Goal: Task Accomplishment & Management: Manage account settings

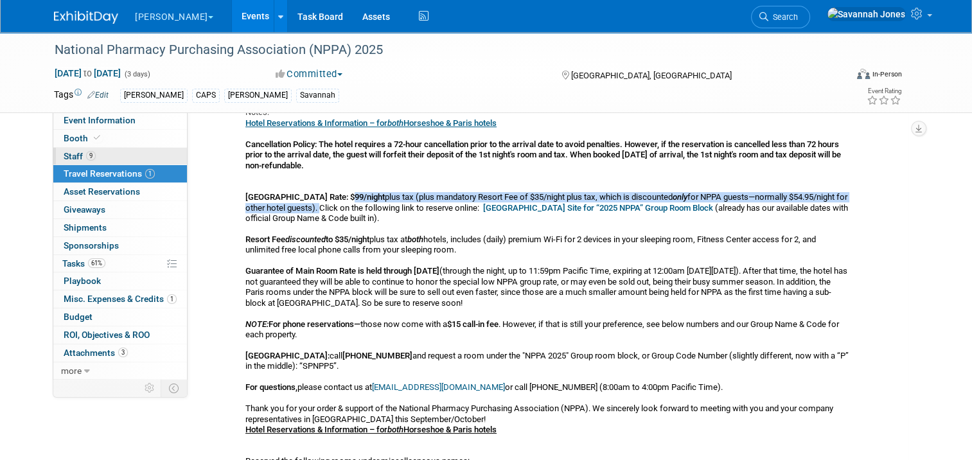
click at [136, 154] on link "9 Staff 9" at bounding box center [120, 156] width 134 height 17
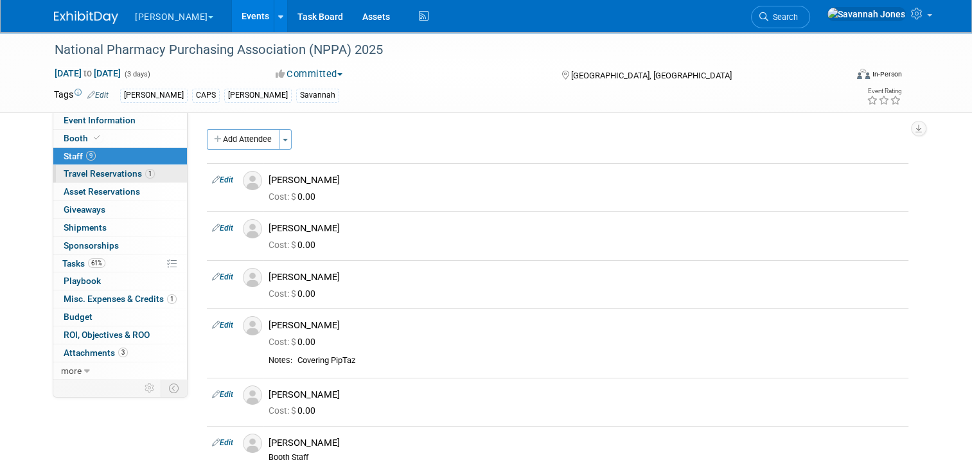
click at [145, 170] on span "1" at bounding box center [150, 174] width 10 height 10
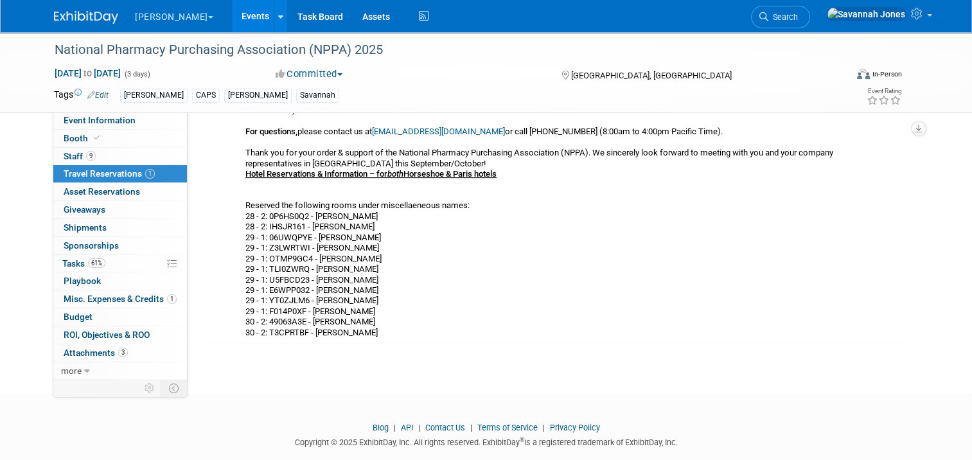
scroll to position [406, 0]
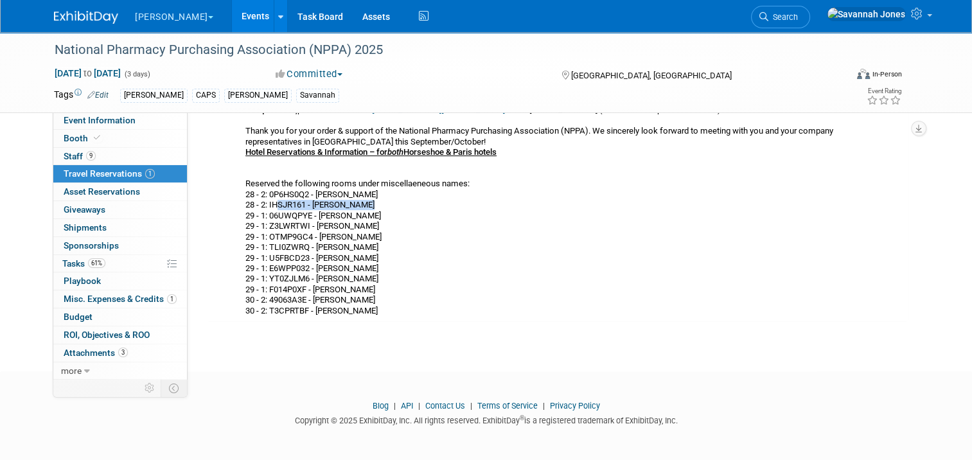
drag, startPoint x: 272, startPoint y: 202, endPoint x: 362, endPoint y: 200, distance: 89.9
click at [362, 200] on div "Hotel Reservations & Information – for both Horseshoe & Paris hotels Cancellati…" at bounding box center [547, 78] width 604 height 475
click at [306, 200] on div "Hotel Reservations & Information – for both Horseshoe & Paris hotels Cancellati…" at bounding box center [547, 78] width 604 height 475
click at [232, 23] on link "Events" at bounding box center [255, 16] width 47 height 32
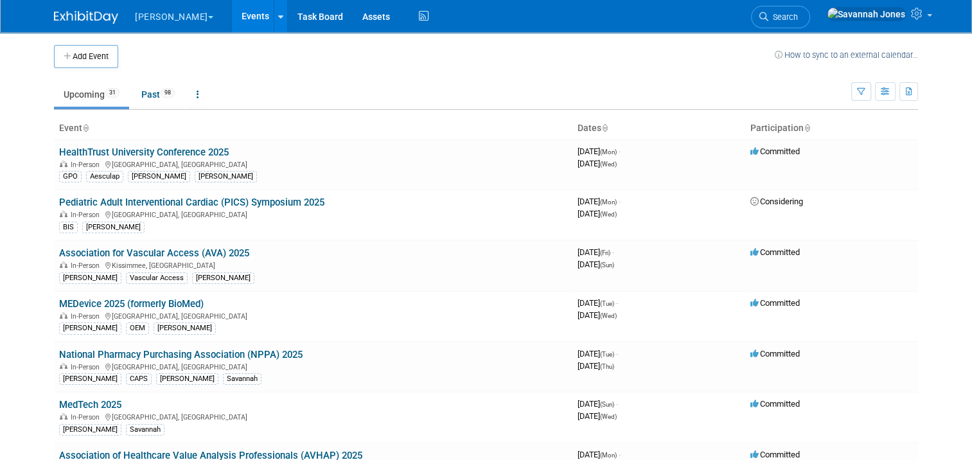
scroll to position [272, 0]
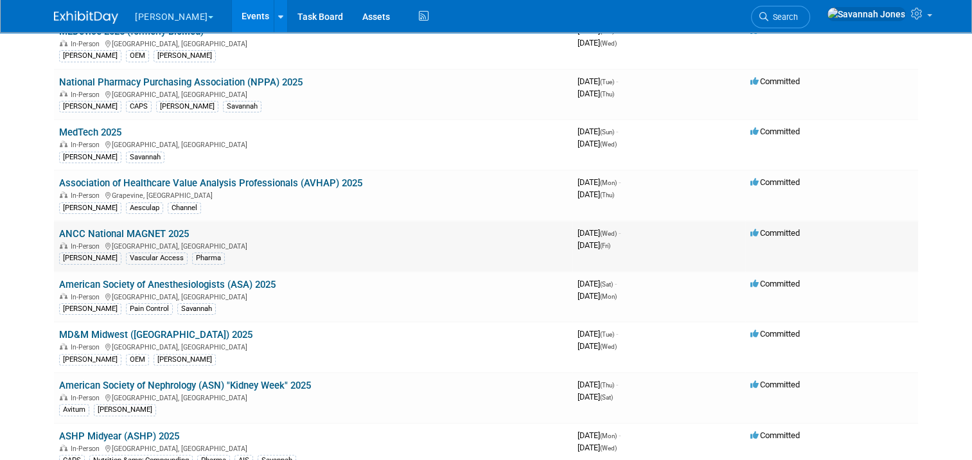
click at [147, 229] on link "ANCC National MAGNET 2025" at bounding box center [124, 234] width 130 height 12
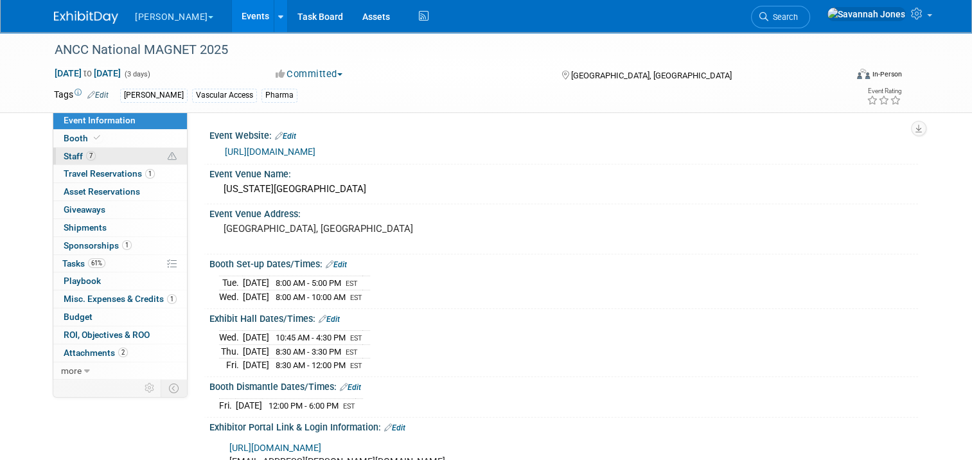
click at [134, 153] on link "7 Staff 7" at bounding box center [120, 156] width 134 height 17
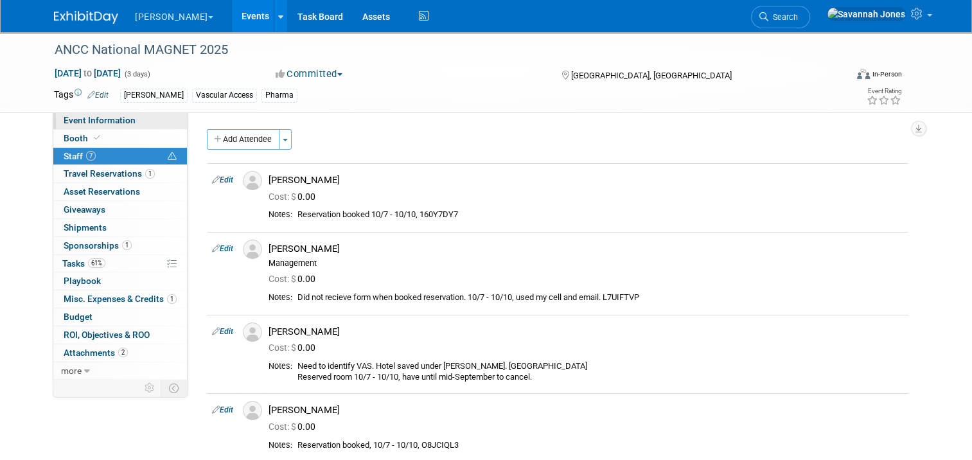
click at [100, 121] on span "Event Information" at bounding box center [100, 120] width 72 height 10
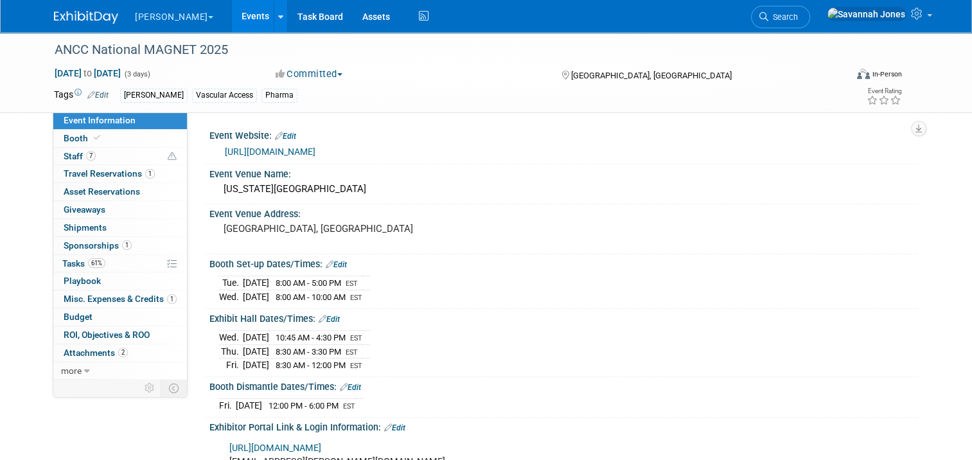
drag, startPoint x: 159, startPoint y: 117, endPoint x: 354, endPoint y: 213, distance: 217.7
click at [159, 117] on link "Event Information" at bounding box center [120, 120] width 134 height 17
click at [155, 136] on link "Booth" at bounding box center [120, 138] width 134 height 17
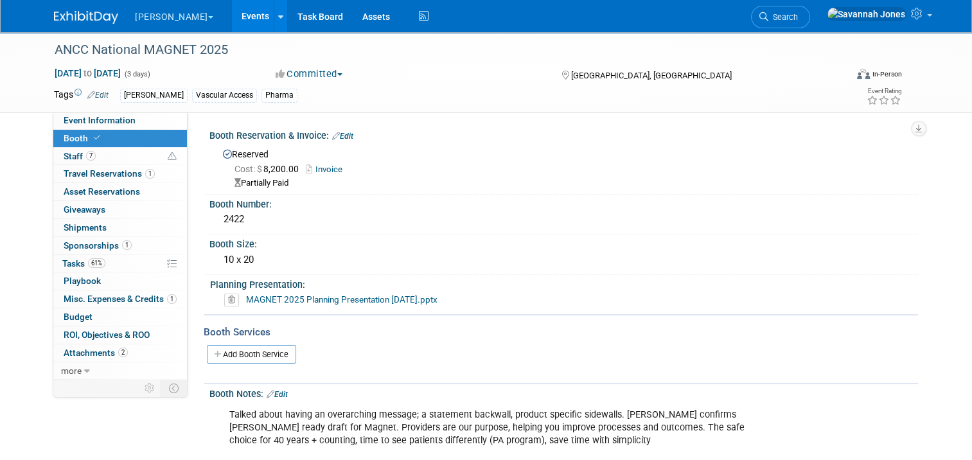
click at [159, 112] on div "ANCC National MAGNET 2025 Oct 8, 2025 to Oct 10, 2025 (3 days) Oct 8, 2025 to O…" at bounding box center [486, 72] width 972 height 81
click at [159, 116] on link "Event Information" at bounding box center [120, 120] width 134 height 17
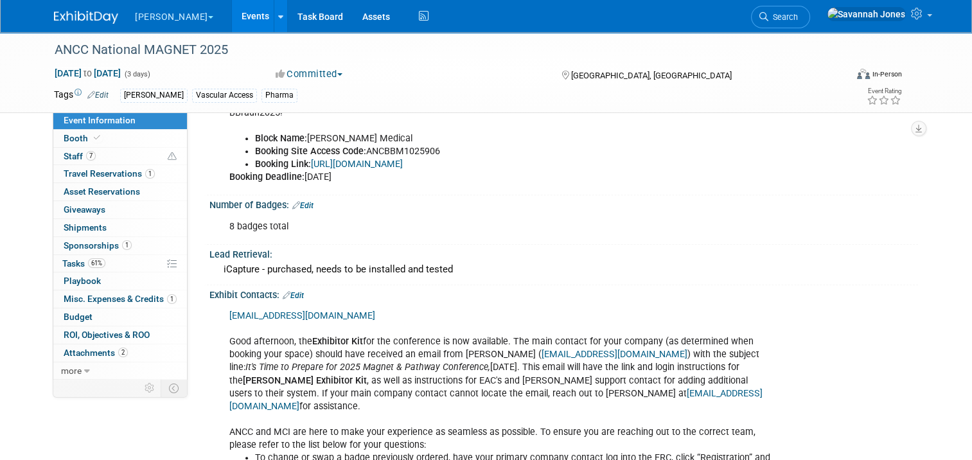
scroll to position [578, 0]
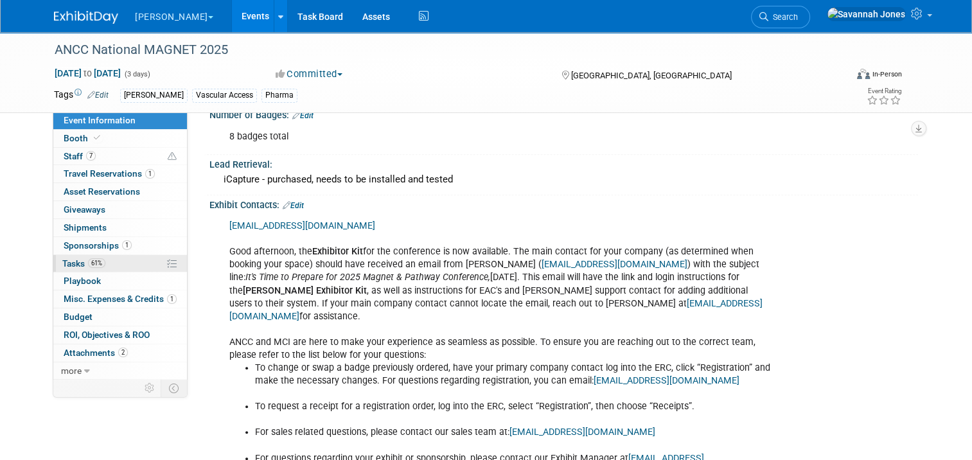
click at [120, 258] on link "61% Tasks 61%" at bounding box center [120, 263] width 134 height 17
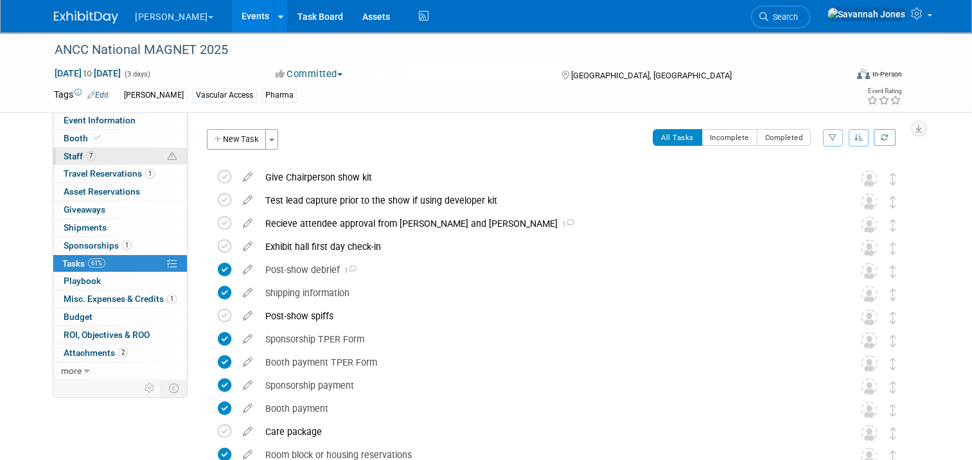
click at [98, 155] on link "7 Staff 7" at bounding box center [120, 156] width 134 height 17
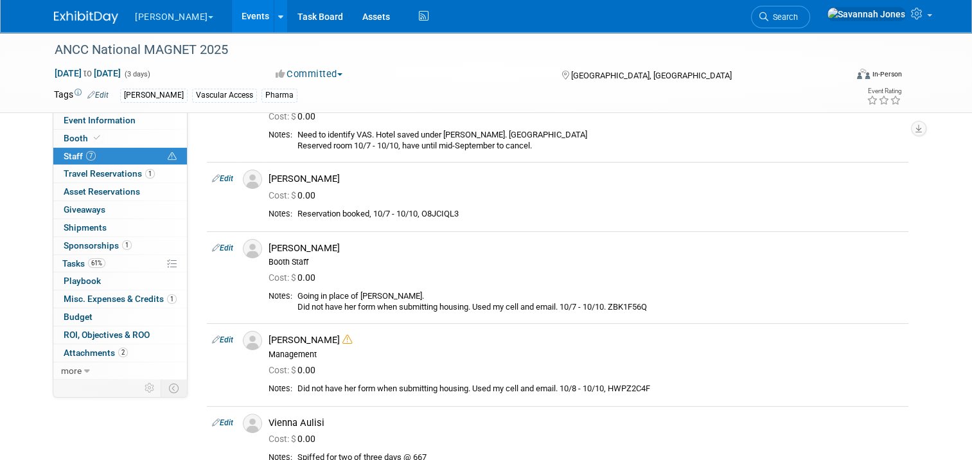
scroll to position [257, 0]
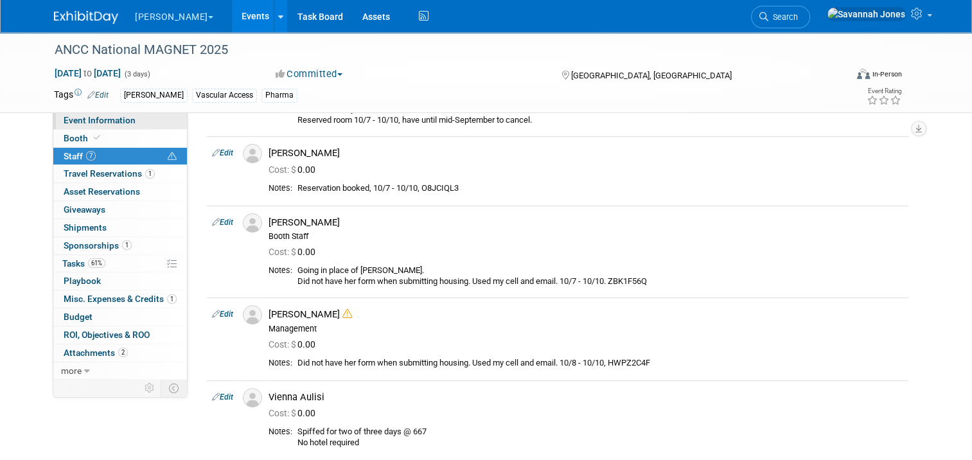
click at [112, 121] on span "Event Information" at bounding box center [100, 120] width 72 height 10
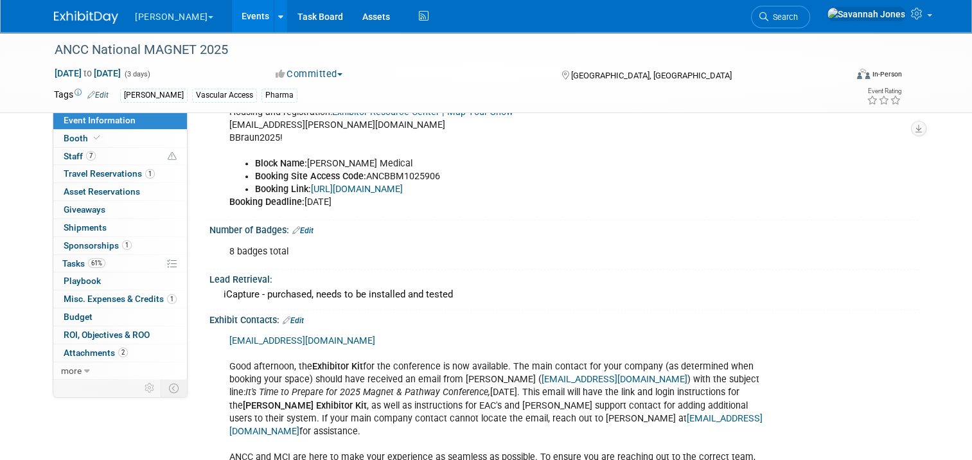
scroll to position [406, 0]
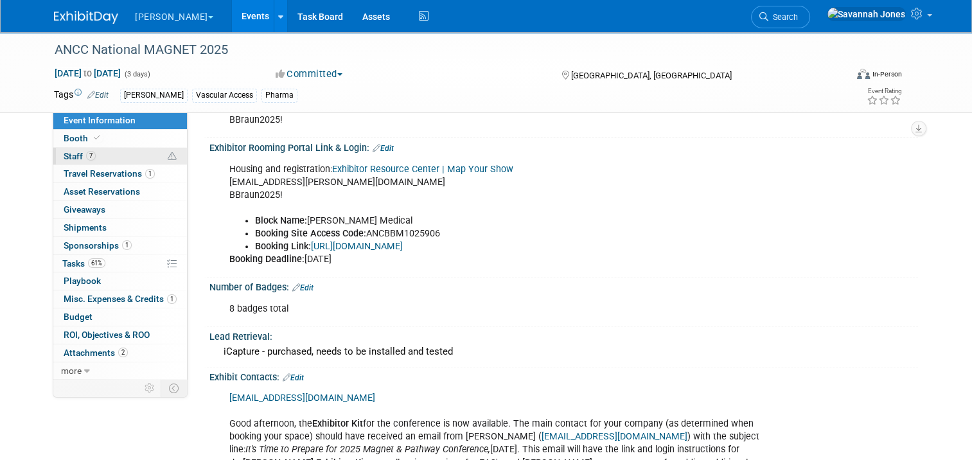
click at [135, 153] on link "7 Staff 7" at bounding box center [120, 156] width 134 height 17
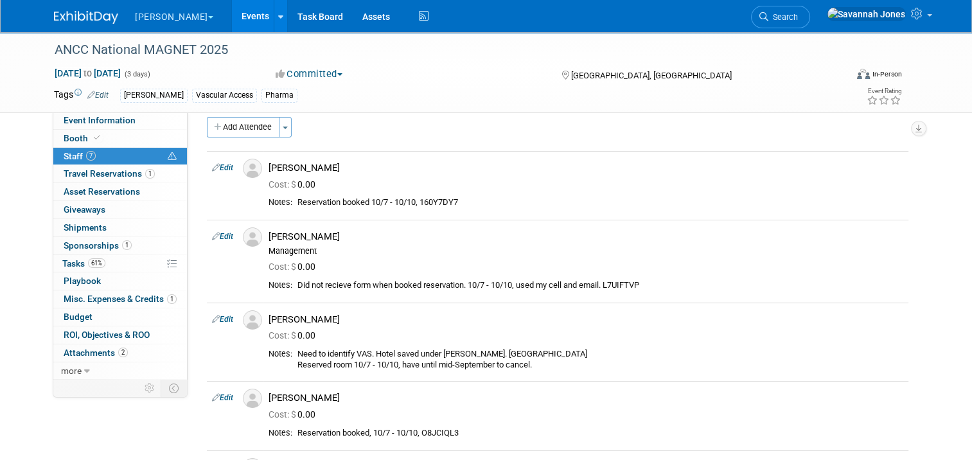
scroll to position [0, 0]
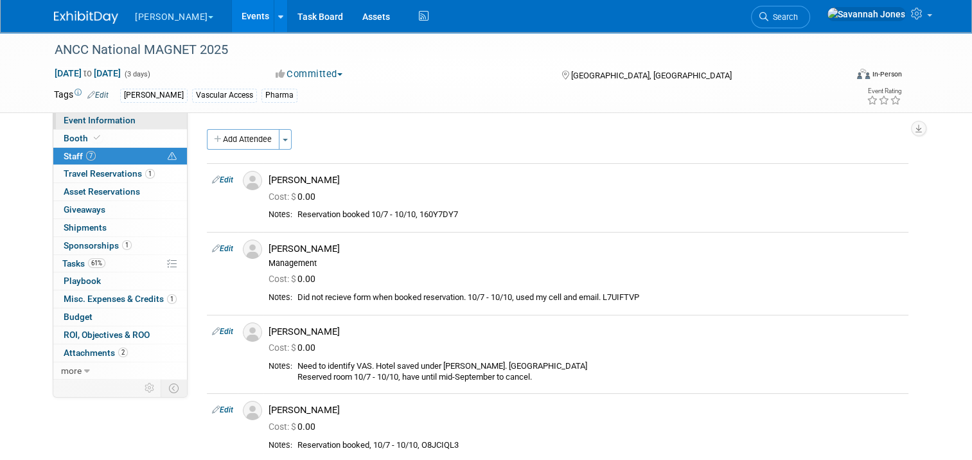
click at [118, 123] on span "Event Information" at bounding box center [100, 120] width 72 height 10
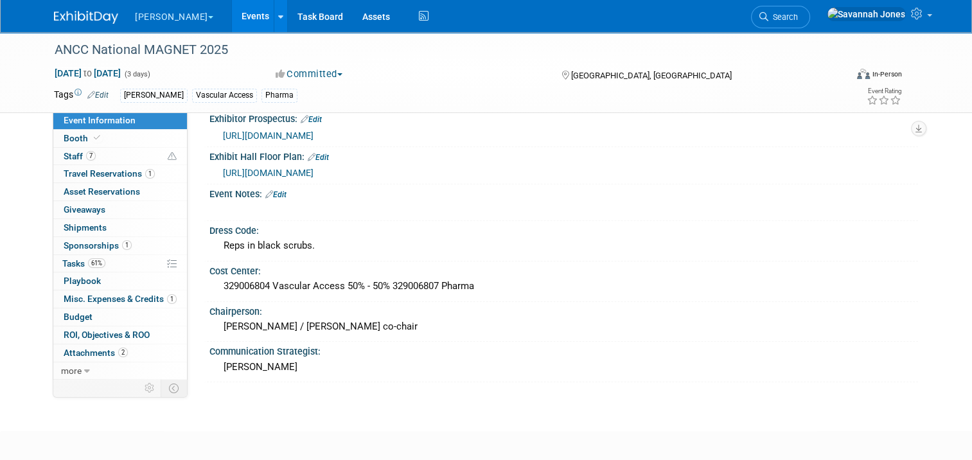
scroll to position [1028, 0]
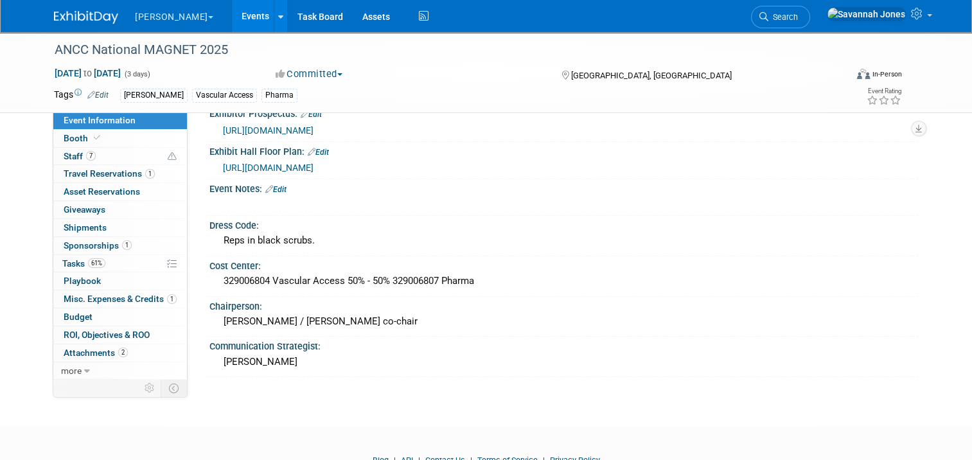
click at [270, 185] on link "Edit" at bounding box center [275, 189] width 21 height 9
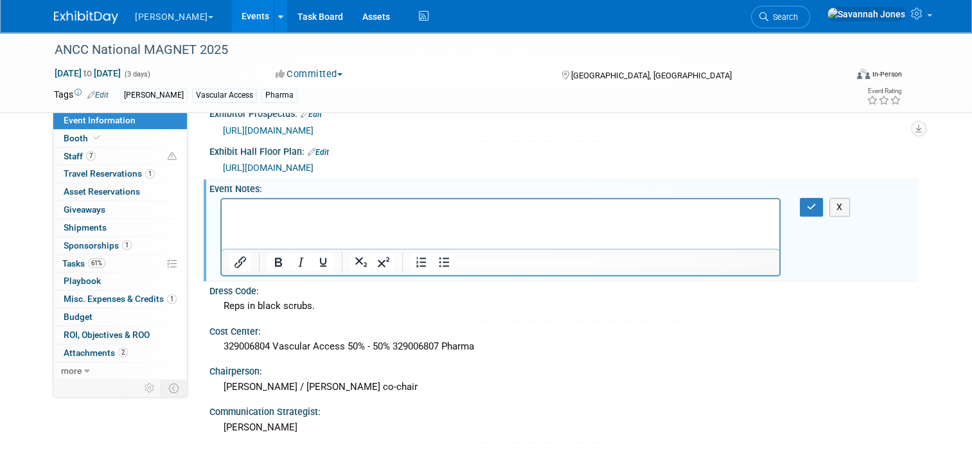
scroll to position [0, 0]
click at [293, 202] on html at bounding box center [500, 207] width 557 height 18
click at [823, 198] on button "button" at bounding box center [812, 207] width 24 height 19
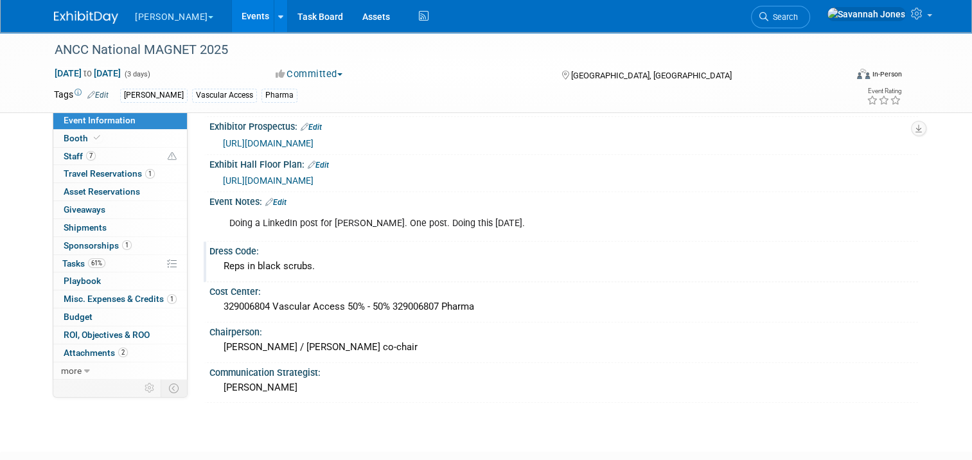
scroll to position [1061, 0]
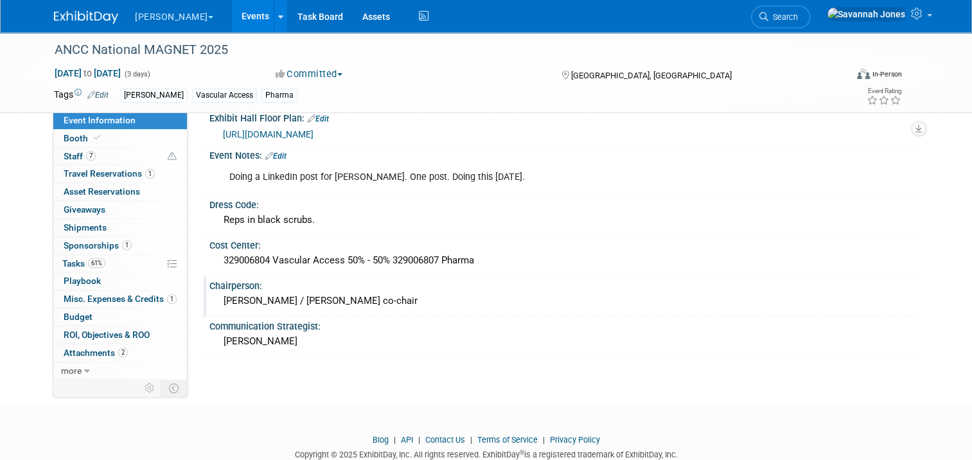
click at [265, 291] on div "Emily Janik / Jeremiah co-chair" at bounding box center [563, 301] width 689 height 20
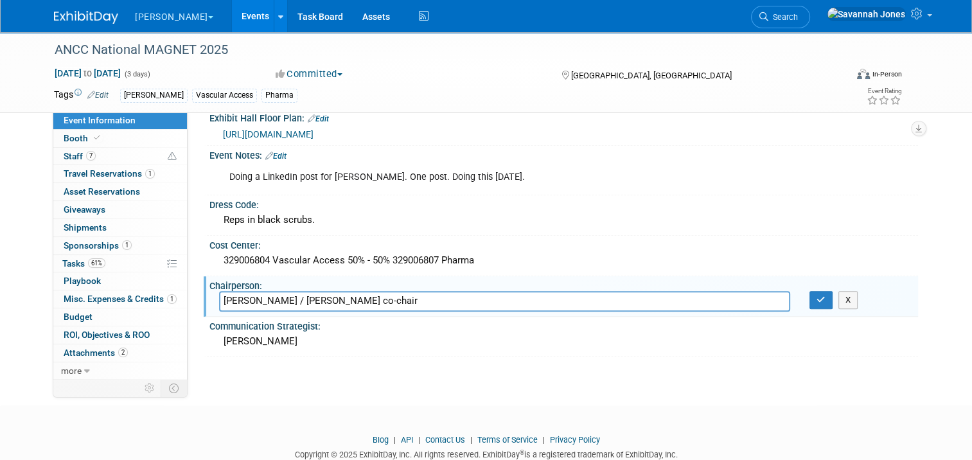
click at [351, 291] on input "Emily Janik / Jeremiah co-chair" at bounding box center [504, 301] width 571 height 20
click at [388, 291] on input "Emily Janik / Jeremiah co-chair" at bounding box center [504, 301] width 571 height 20
click at [825, 295] on icon "button" at bounding box center [820, 299] width 9 height 8
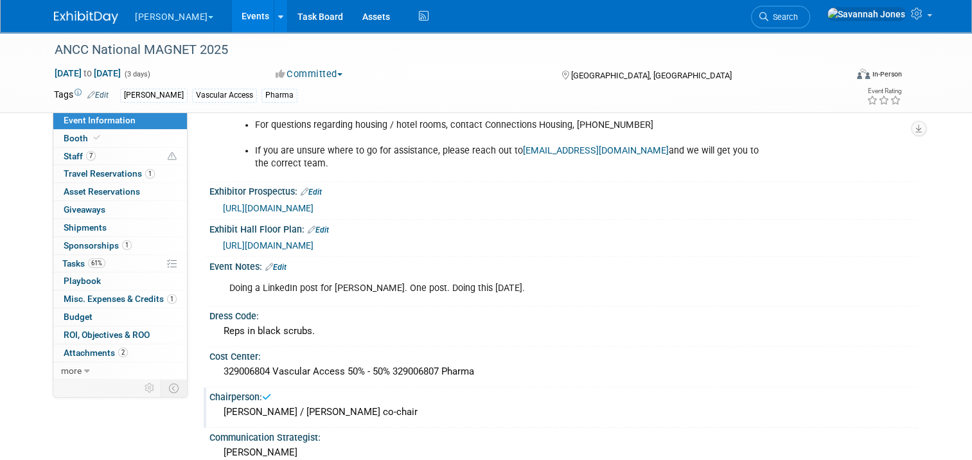
scroll to position [932, 0]
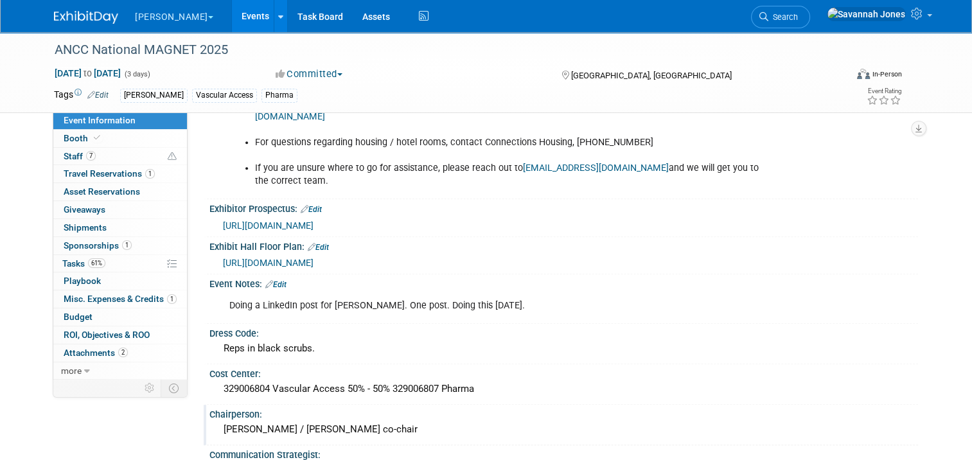
click at [265, 280] on icon at bounding box center [269, 284] width 8 height 8
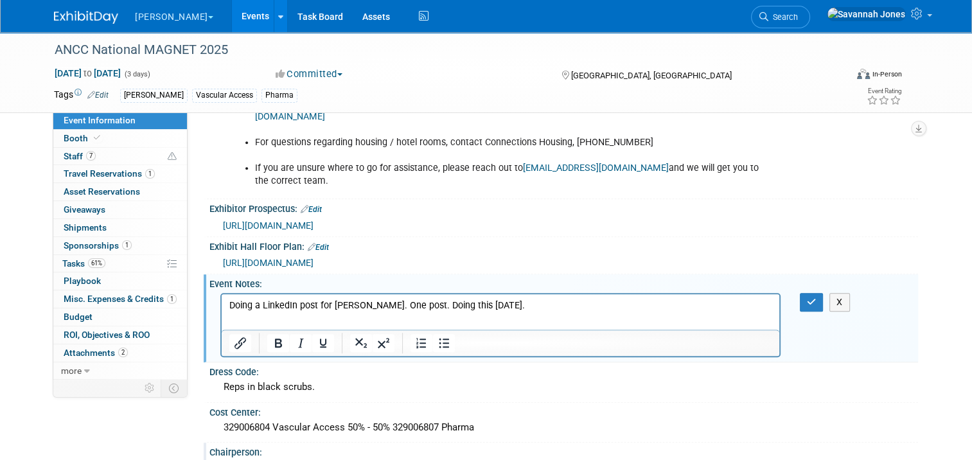
scroll to position [0, 0]
click at [534, 311] on html "Doing a LinkedIn post for AVA. One post. Doing this October 8th." at bounding box center [500, 302] width 557 height 18
click at [813, 293] on button "button" at bounding box center [812, 302] width 24 height 19
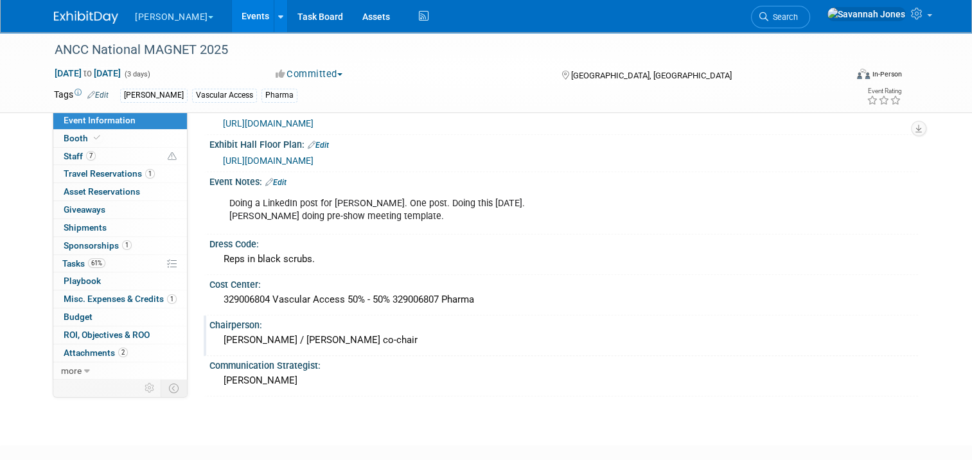
scroll to position [1061, 0]
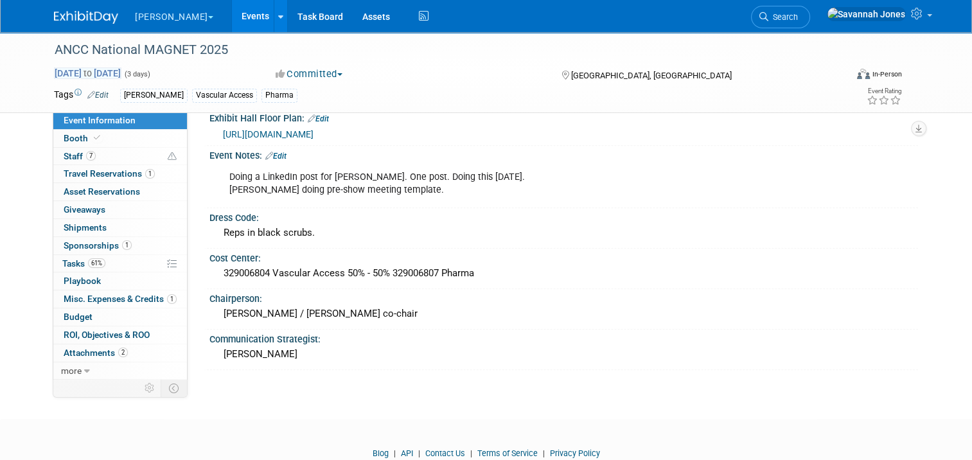
click at [121, 71] on span "Oct 8, 2025 to Oct 10, 2025" at bounding box center [87, 73] width 67 height 12
select select "9"
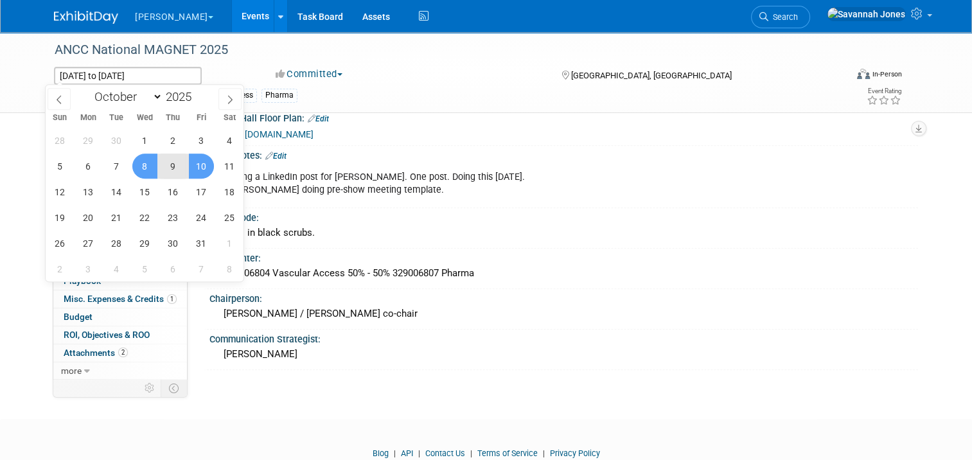
click at [23, 52] on div "ANCC National MAGNET 2025 Oct 8, 2025 to Oct 10, 2025 (3 days) Oct 8, 2025 to O…" at bounding box center [486, 72] width 972 height 81
